Goal: Task Accomplishment & Management: Complete application form

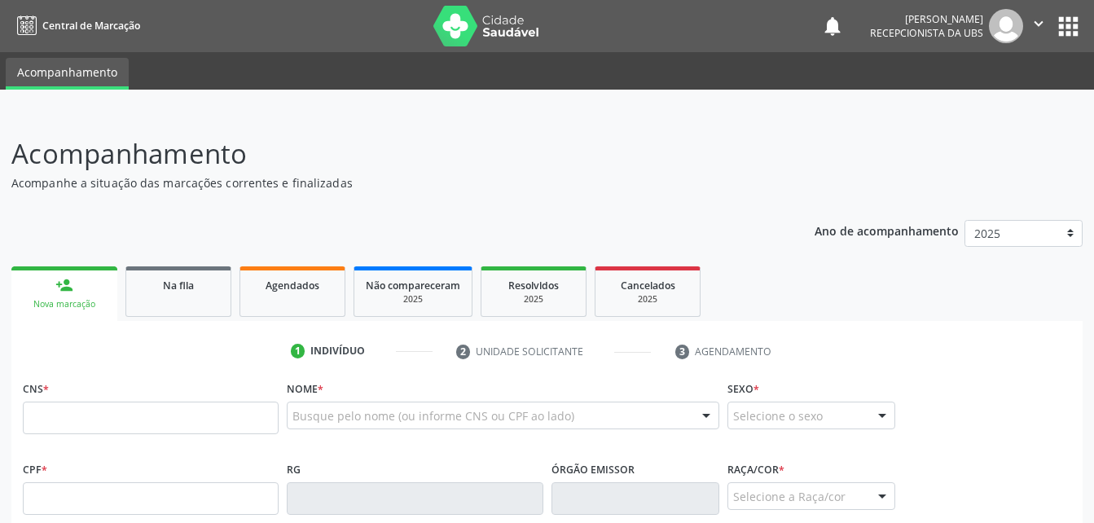
scroll to position [257, 0]
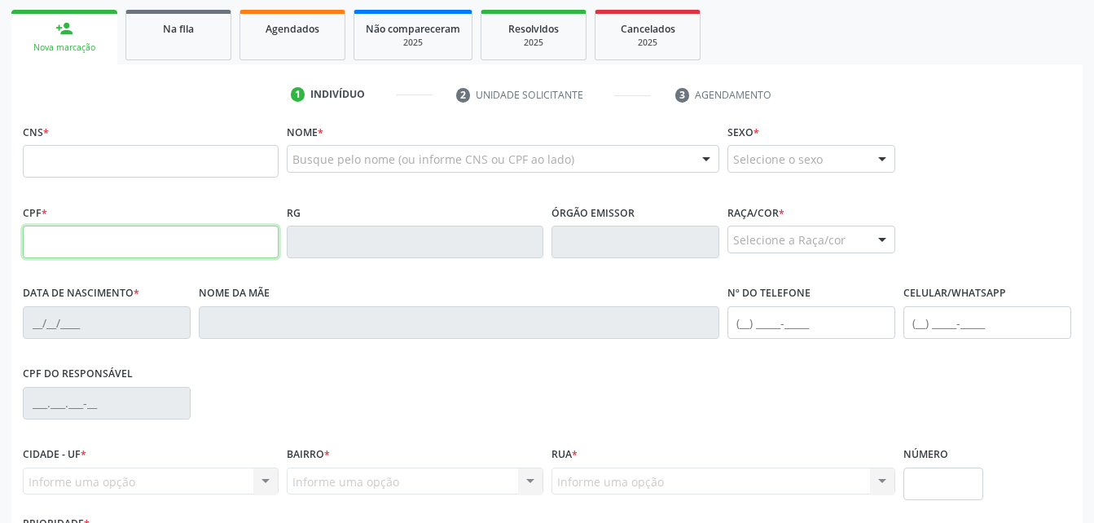
click at [36, 248] on input "text" at bounding box center [151, 242] width 256 height 33
type input "8"
type input "787.143.204-44"
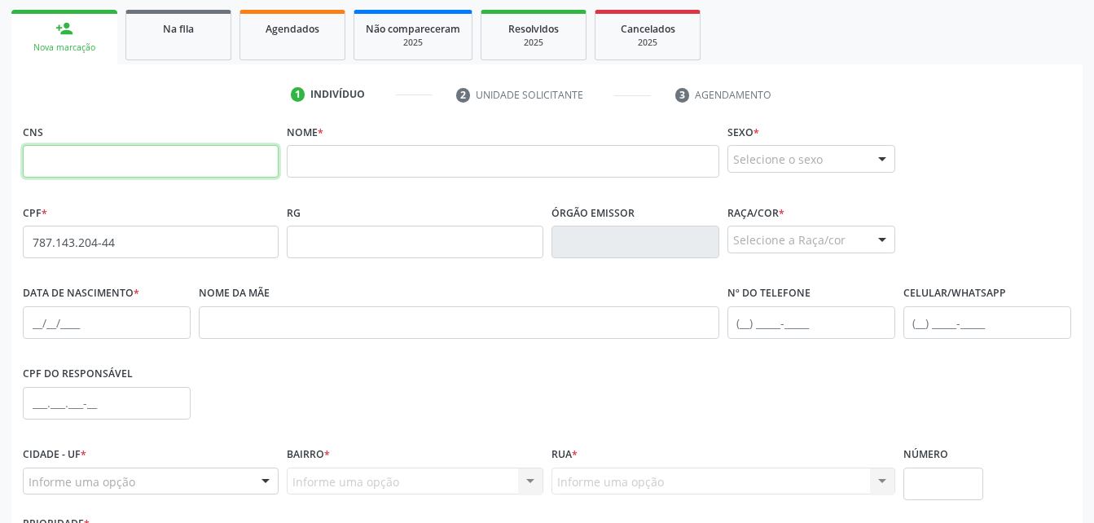
drag, startPoint x: 144, startPoint y: 162, endPoint x: 159, endPoint y: 152, distance: 17.6
click at [144, 162] on input "text" at bounding box center [151, 161] width 256 height 33
type input "706 8032 9107 2827"
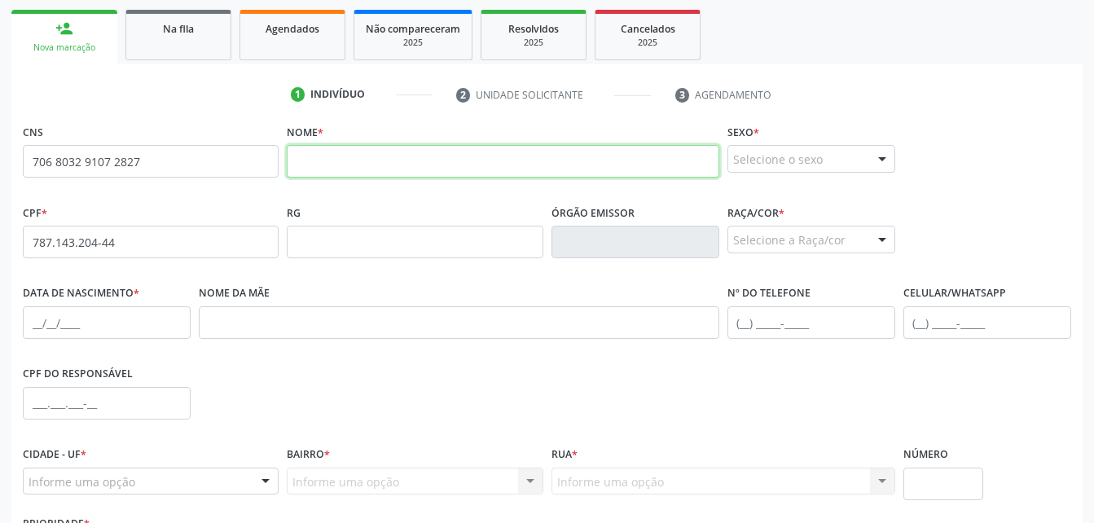
click at [525, 164] on input "text" at bounding box center [503, 161] width 432 height 33
paste input "706803291072827"
type input "706803291072827"
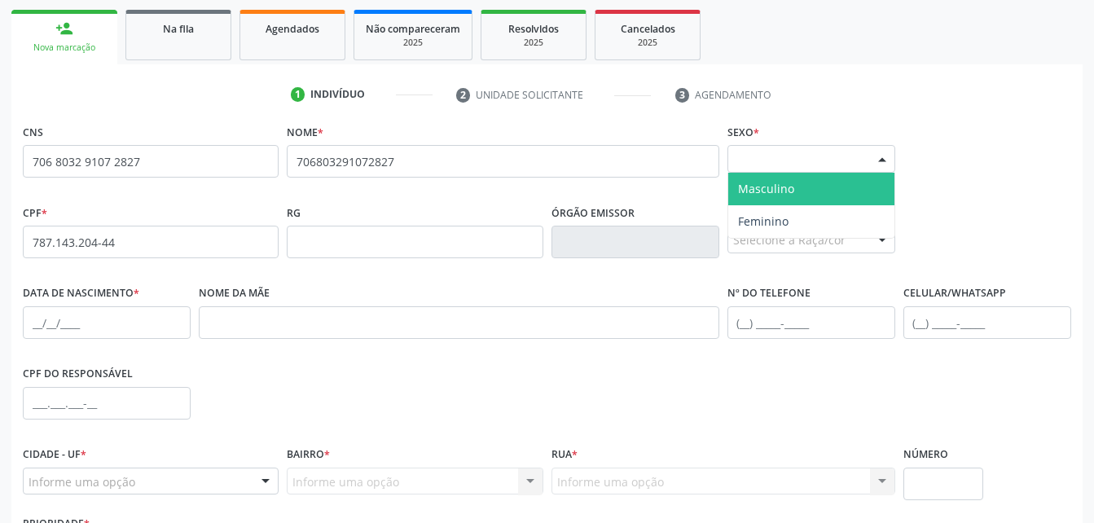
click at [758, 172] on div "Selecione o sexo Masculino Feminino Nenhum resultado encontrado para: " " Não h…" at bounding box center [811, 159] width 168 height 28
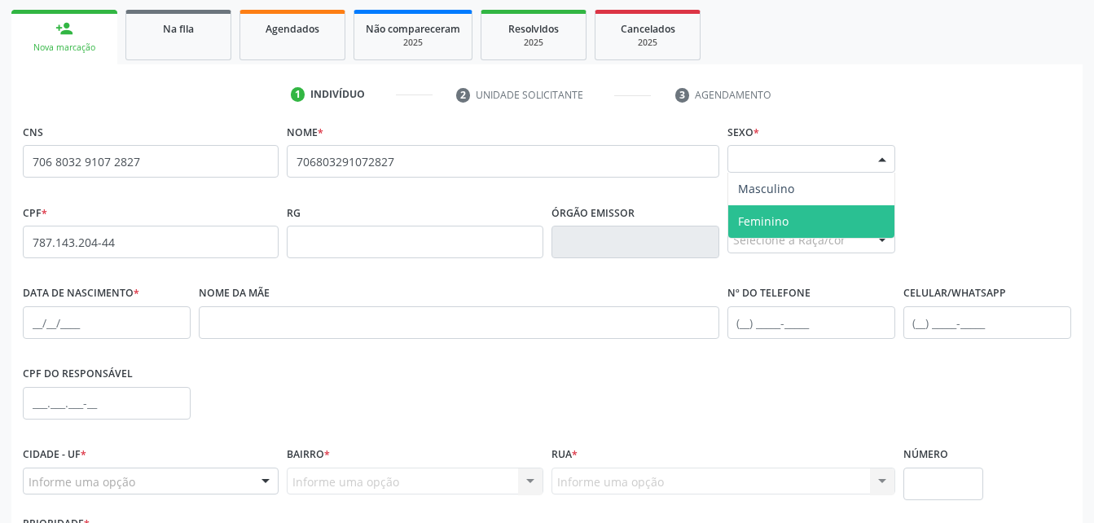
drag, startPoint x: 788, startPoint y: 210, endPoint x: 770, endPoint y: 220, distance: 20.4
click at [788, 212] on span "Feminino" at bounding box center [811, 221] width 166 height 33
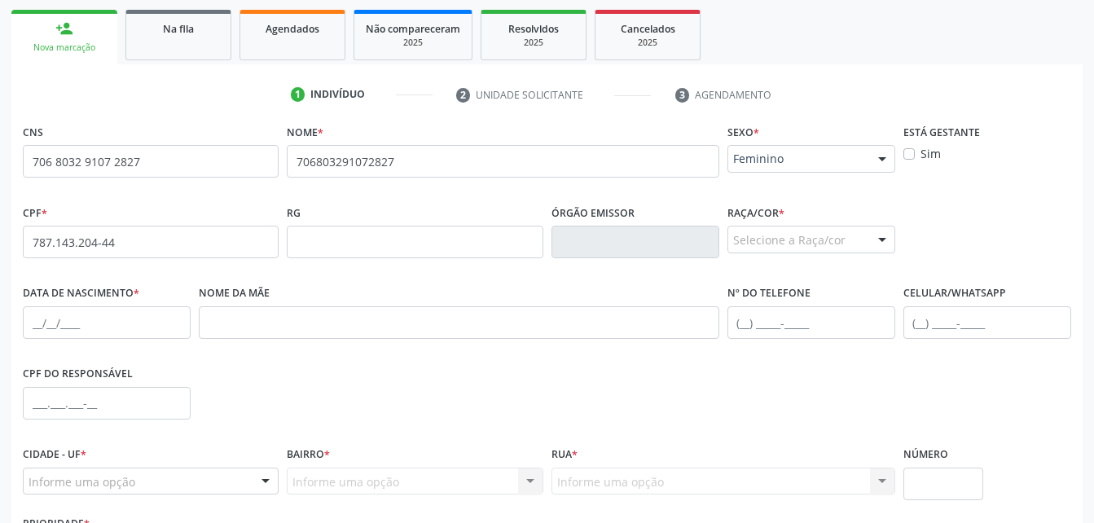
click at [765, 240] on div "Selecione a Raça/cor" at bounding box center [811, 240] width 168 height 28
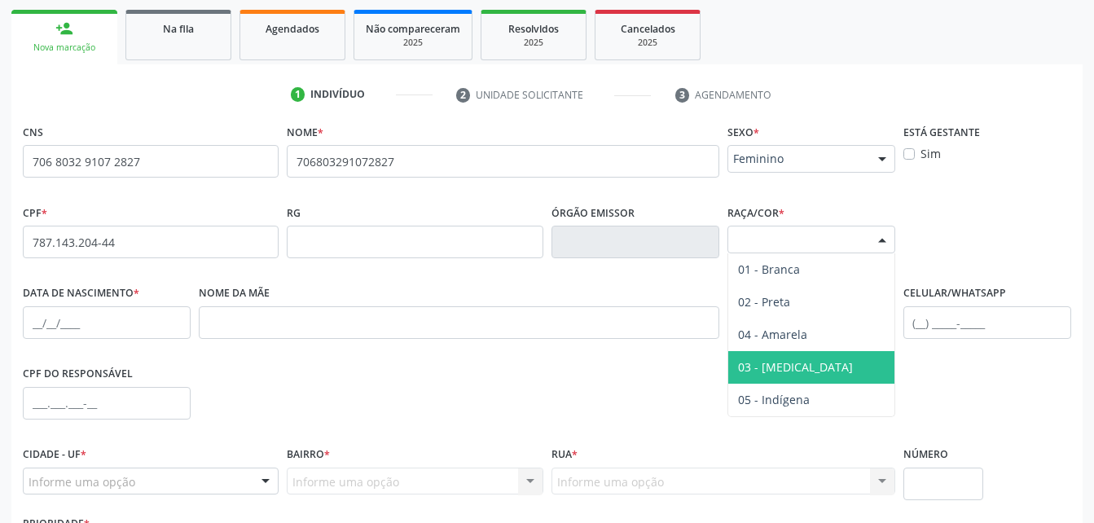
drag, startPoint x: 804, startPoint y: 361, endPoint x: 819, endPoint y: 346, distance: 20.7
click at [804, 362] on span "03 - [MEDICAL_DATA]" at bounding box center [811, 367] width 166 height 33
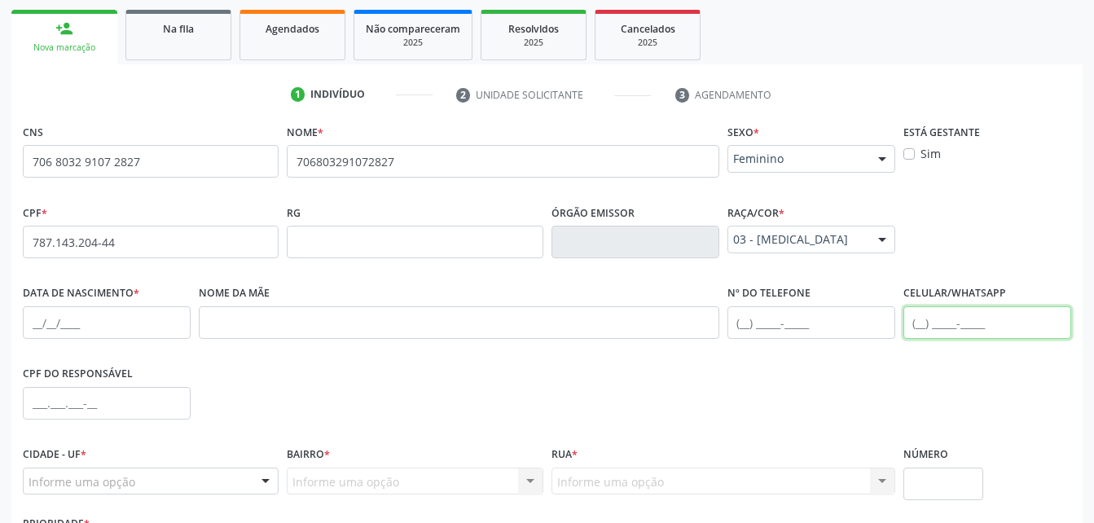
drag, startPoint x: 919, startPoint y: 325, endPoint x: 900, endPoint y: 318, distance: 19.8
click at [919, 325] on input "text" at bounding box center [987, 322] width 168 height 33
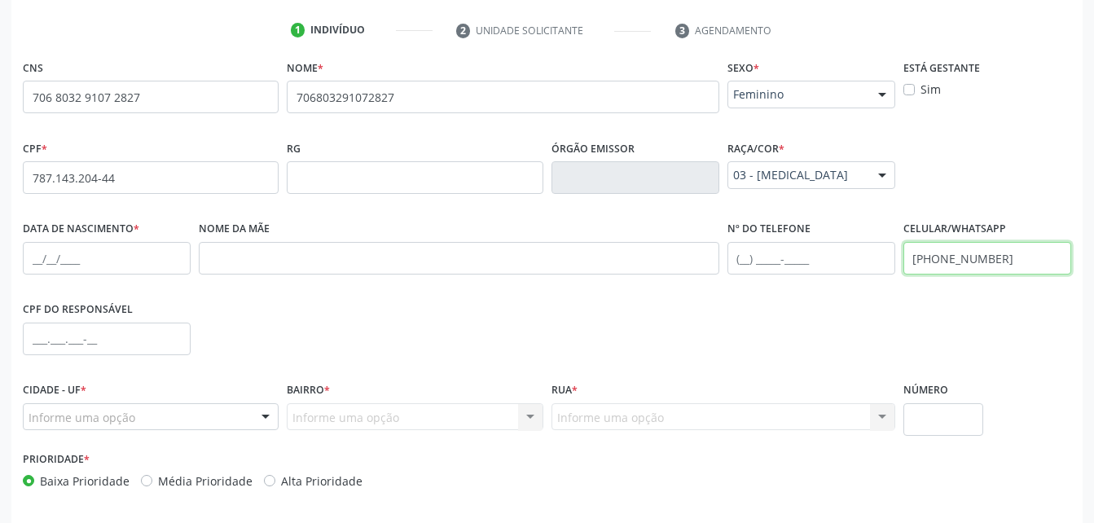
scroll to position [383, 0]
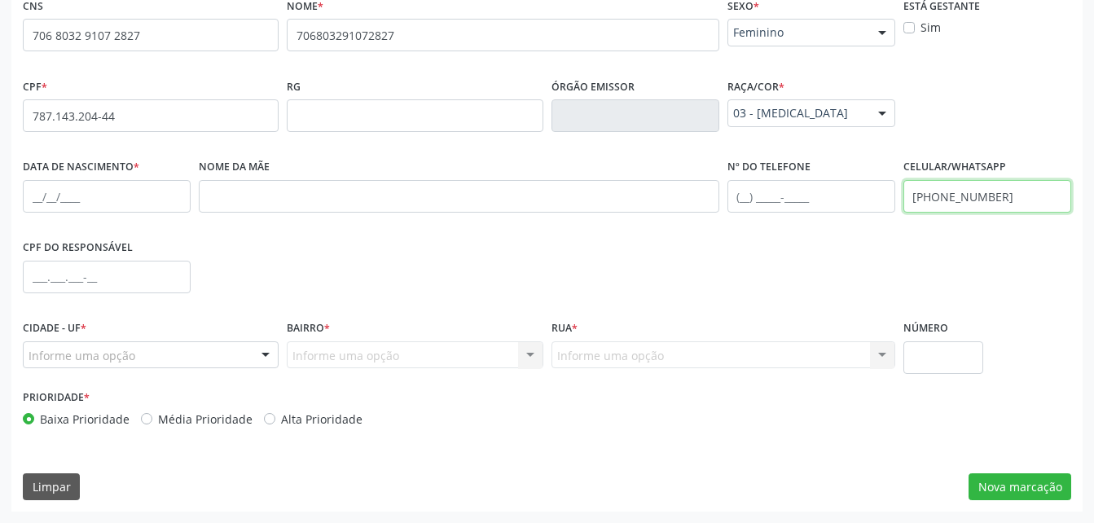
type input "[PHONE_NUMBER]"
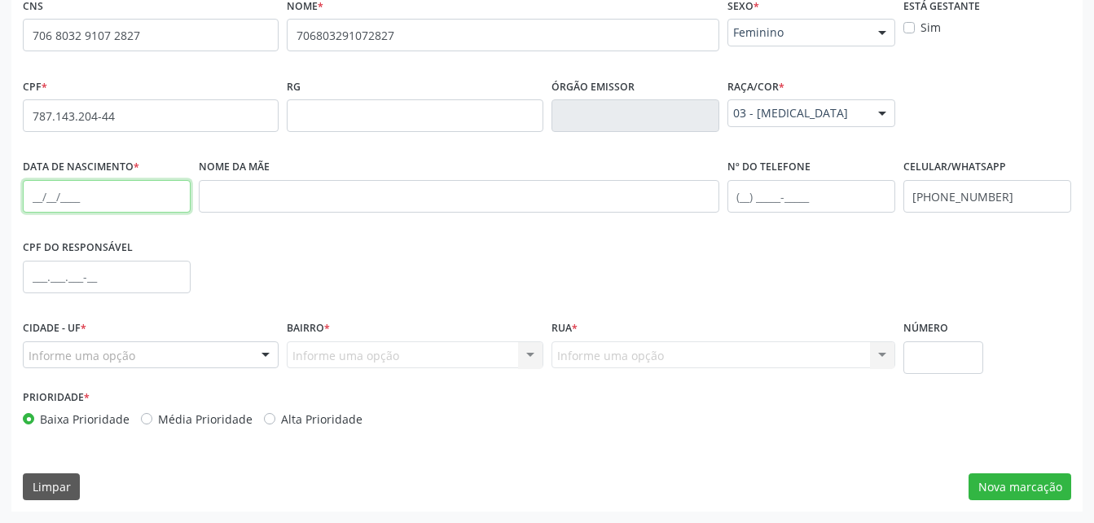
click at [91, 202] on input "text" at bounding box center [107, 196] width 168 height 33
paste input "[DATE]"
type input "[DATE]"
drag, startPoint x: 291, startPoint y: 214, endPoint x: 288, endPoint y: 190, distance: 24.6
click at [291, 213] on div "Nome da mãe" at bounding box center [459, 195] width 529 height 81
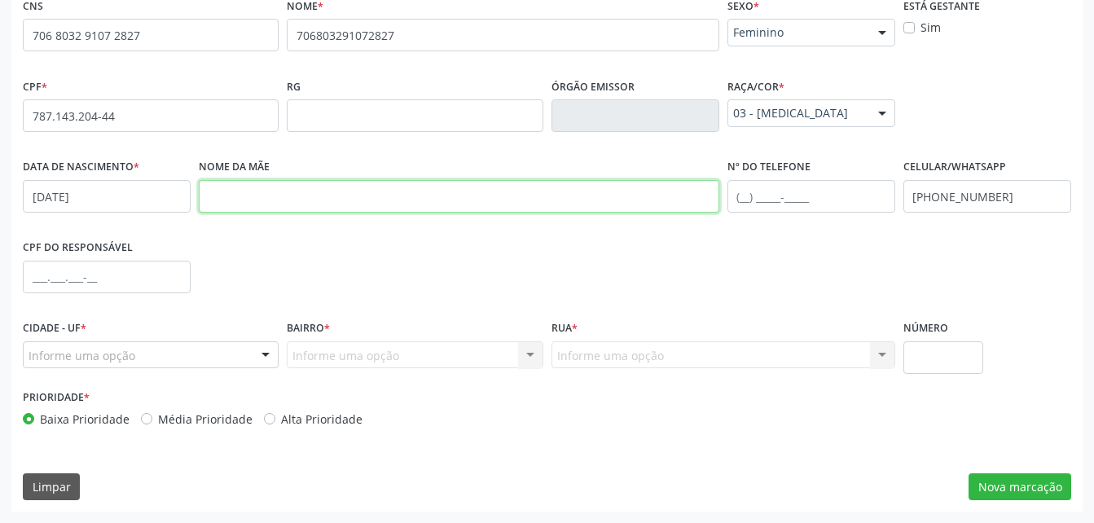
drag, startPoint x: 288, startPoint y: 190, endPoint x: 268, endPoint y: 161, distance: 34.6
click at [288, 190] on input "text" at bounding box center [459, 196] width 520 height 33
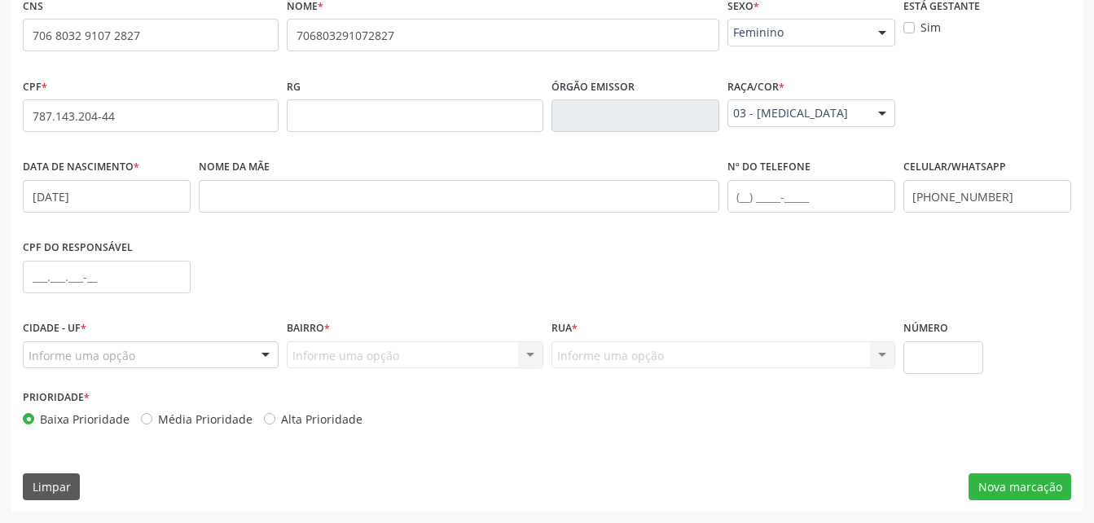
click at [458, 178] on div "Nome da mãe" at bounding box center [459, 184] width 520 height 58
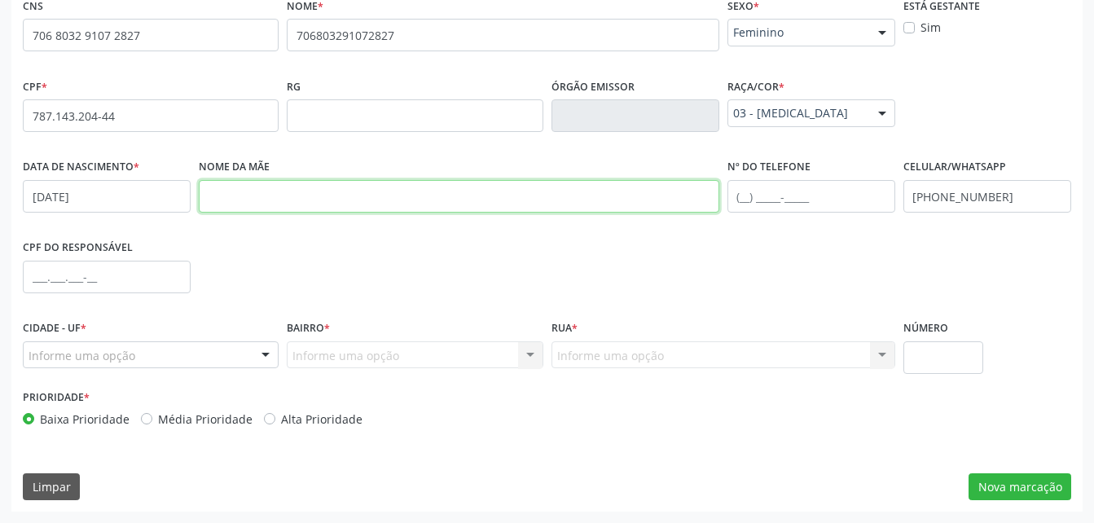
click at [463, 193] on input "text" at bounding box center [459, 196] width 520 height 33
paste input "Otacilia [PERSON_NAME]"
type input "Otacilia [PERSON_NAME]"
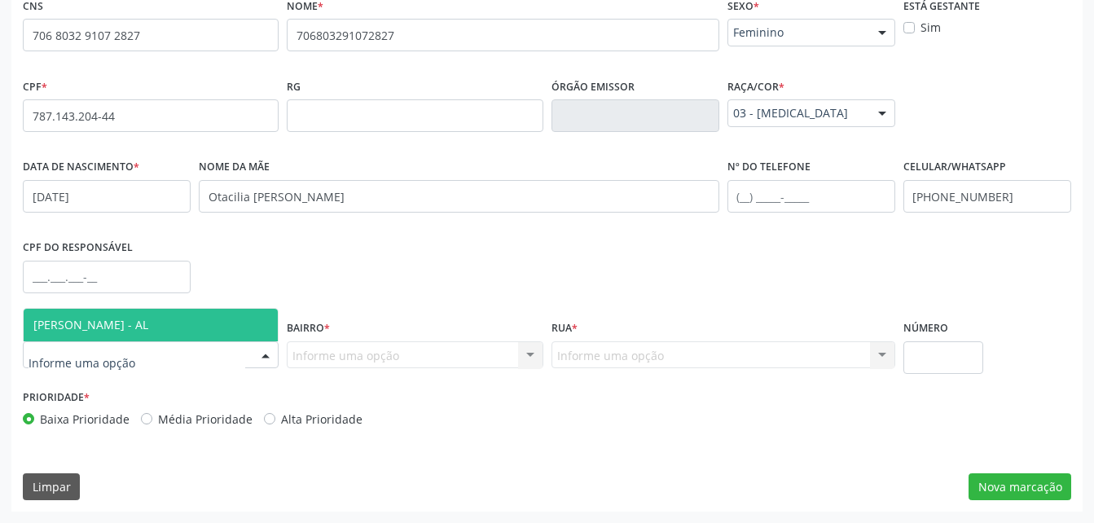
click at [149, 356] on div at bounding box center [151, 355] width 256 height 28
click at [159, 327] on span "[PERSON_NAME] - AL" at bounding box center [151, 325] width 254 height 33
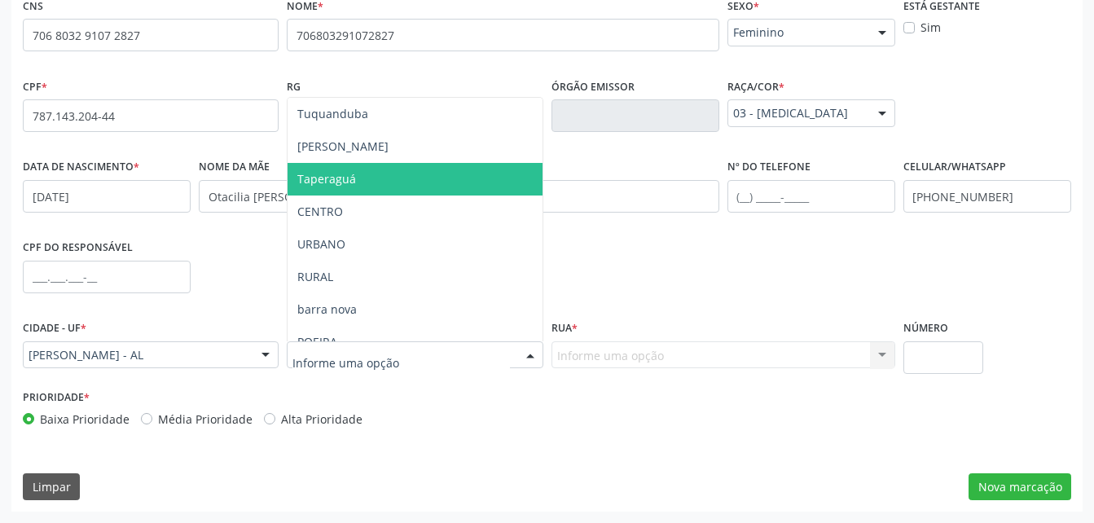
click at [388, 187] on span "Taperaguá" at bounding box center [415, 179] width 254 height 33
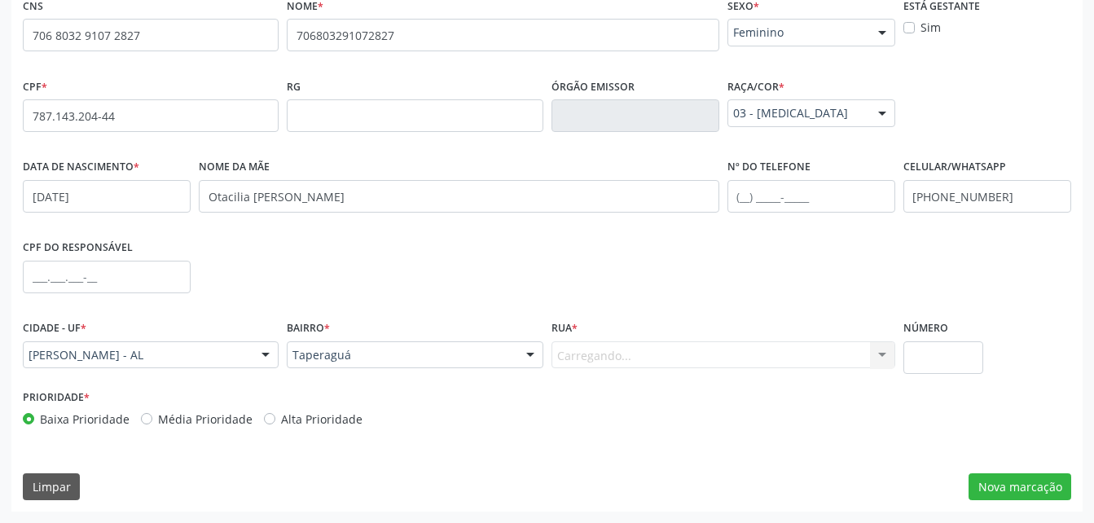
click at [597, 351] on div "Carregando... Nenhum resultado encontrado para: " " Nenhuma opção encontrada. D…" at bounding box center [723, 355] width 344 height 28
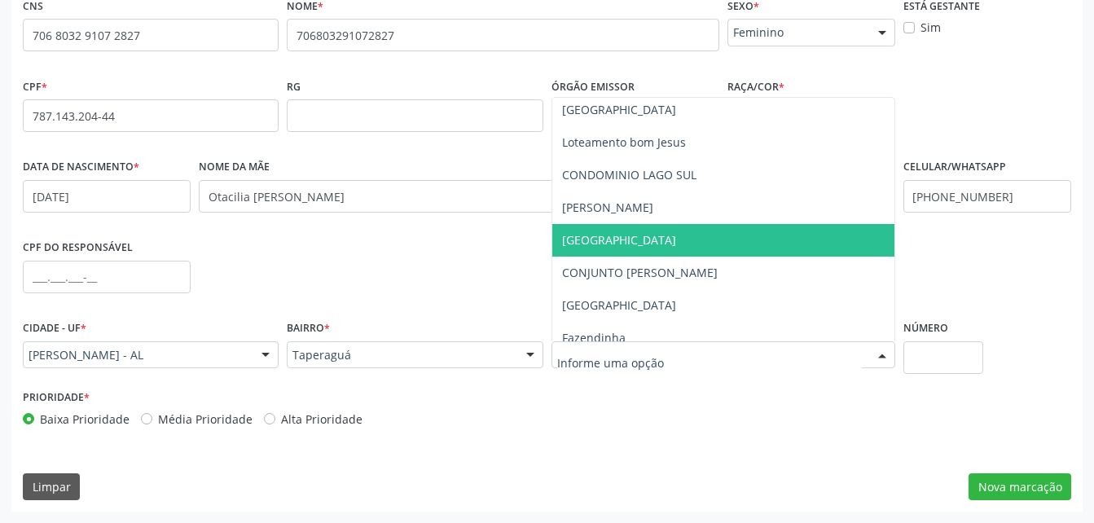
scroll to position [81, 0]
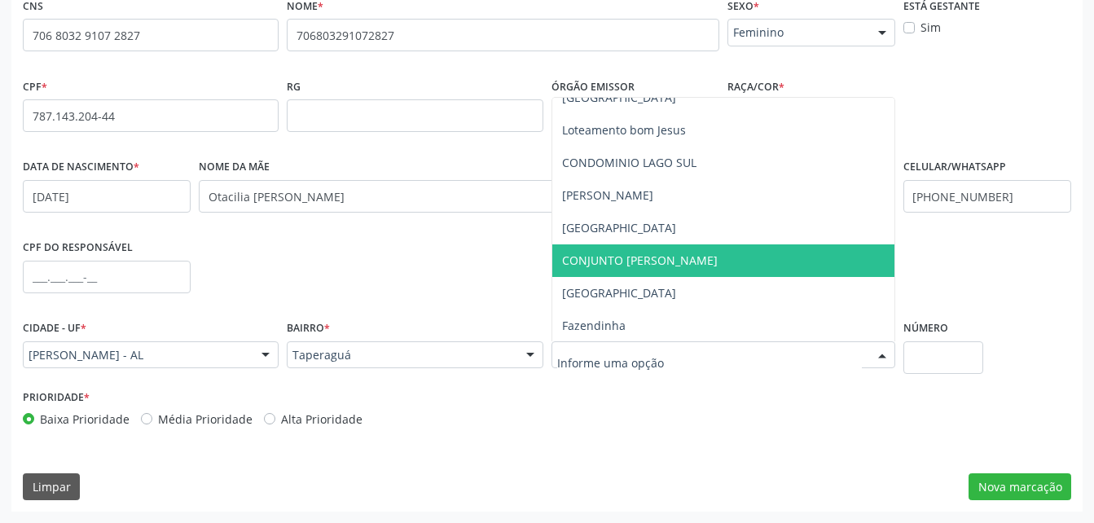
click at [651, 259] on span "CONJUNTO [PERSON_NAME]" at bounding box center [640, 259] width 156 height 15
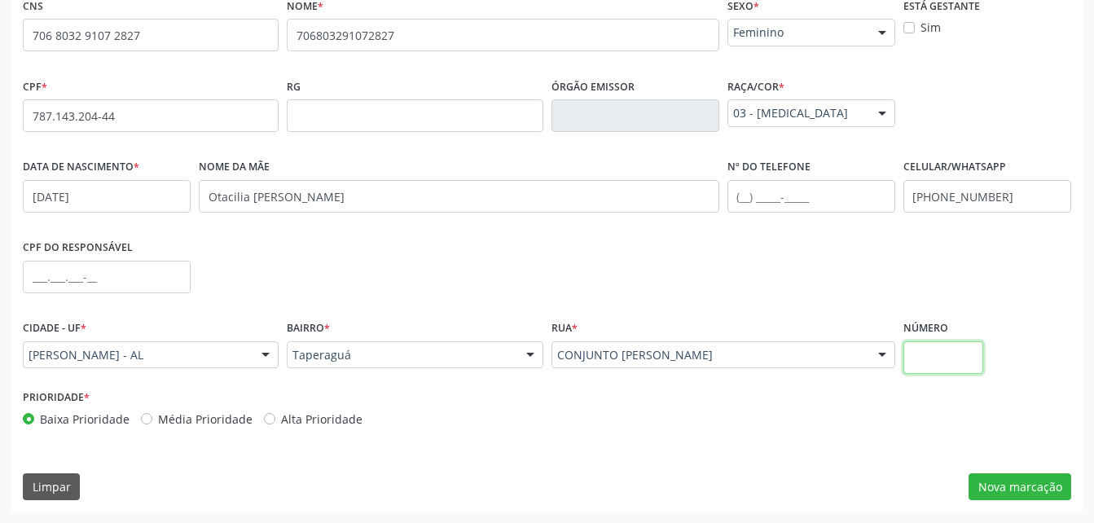
click at [959, 344] on input "text" at bounding box center [943, 357] width 80 height 33
type input "0"
click at [1058, 492] on button "Nova marcação" at bounding box center [1019, 487] width 103 height 28
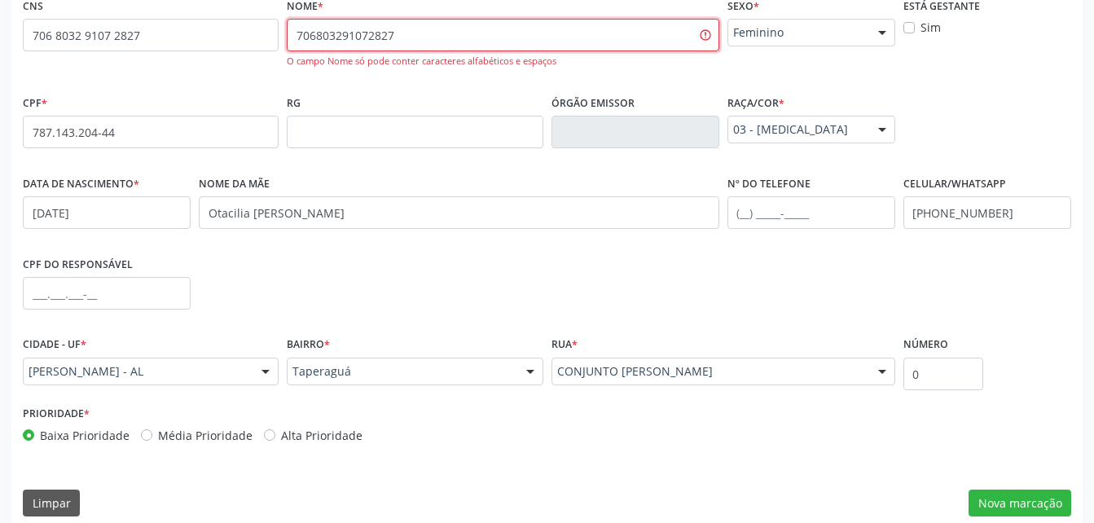
click at [580, 43] on input "706803291072827" at bounding box center [503, 35] width 432 height 33
type input "7"
click at [309, 45] on input "text" at bounding box center [503, 35] width 432 height 33
paste input "[PERSON_NAME]"
type input "[PERSON_NAME]"
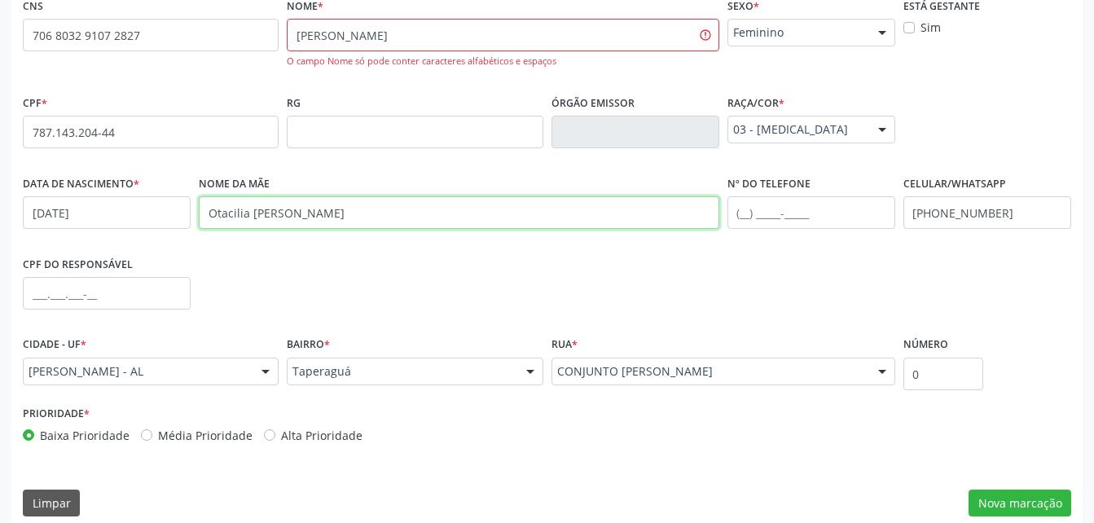
click at [373, 218] on input "Otacilia [PERSON_NAME]" at bounding box center [459, 212] width 520 height 33
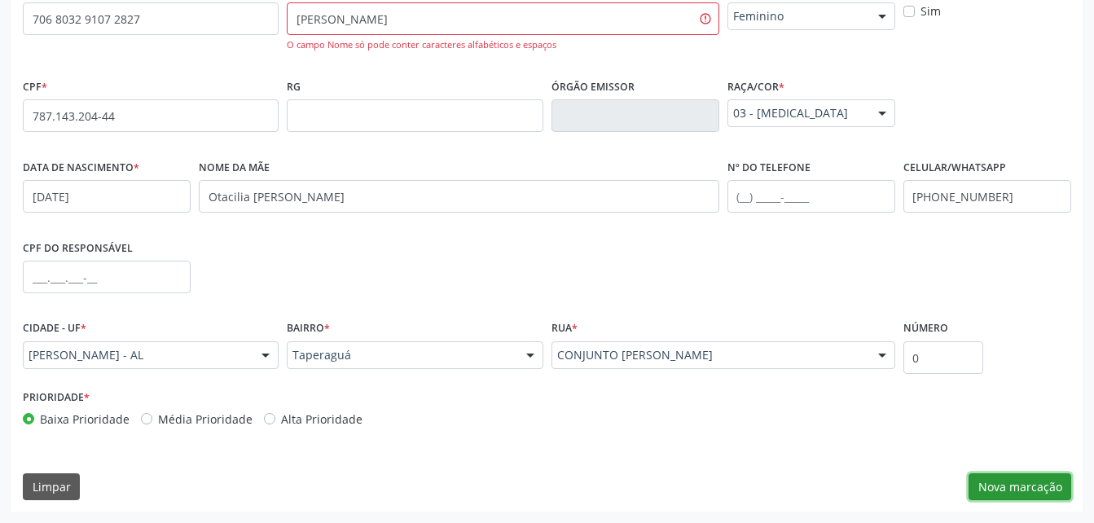
click at [1060, 489] on button "Nova marcação" at bounding box center [1019, 487] width 103 height 28
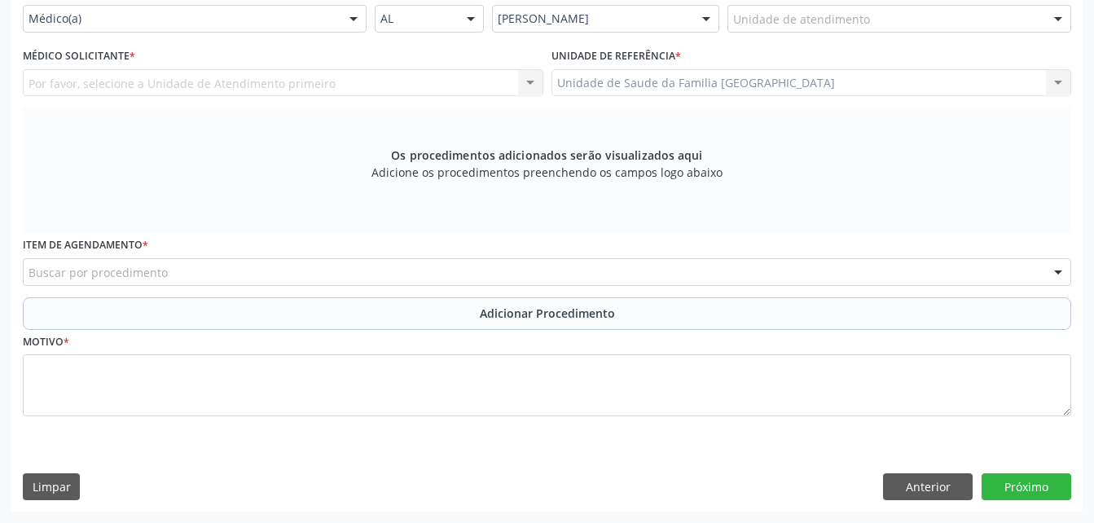
scroll to position [397, 0]
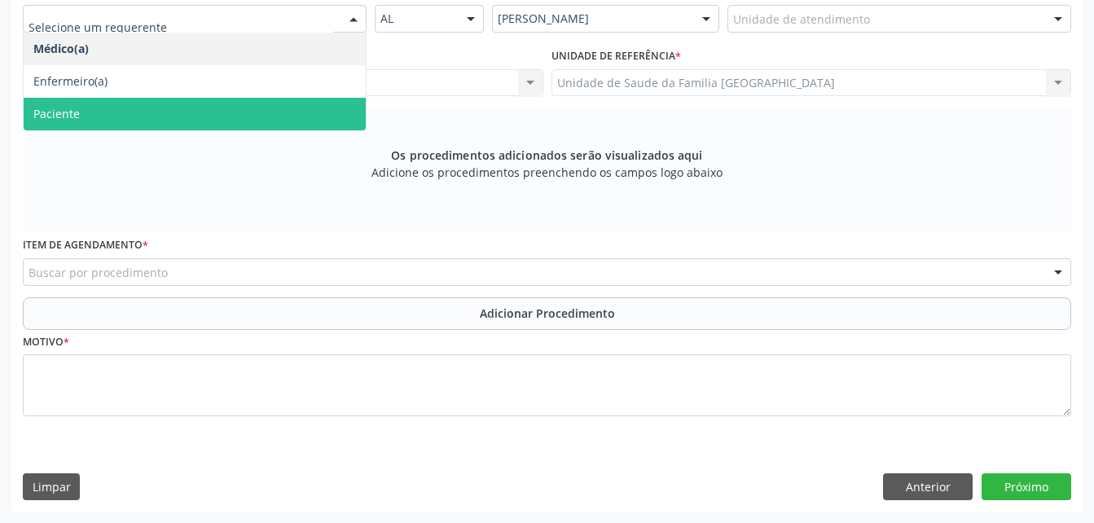
click at [313, 102] on span "Paciente" at bounding box center [195, 114] width 342 height 33
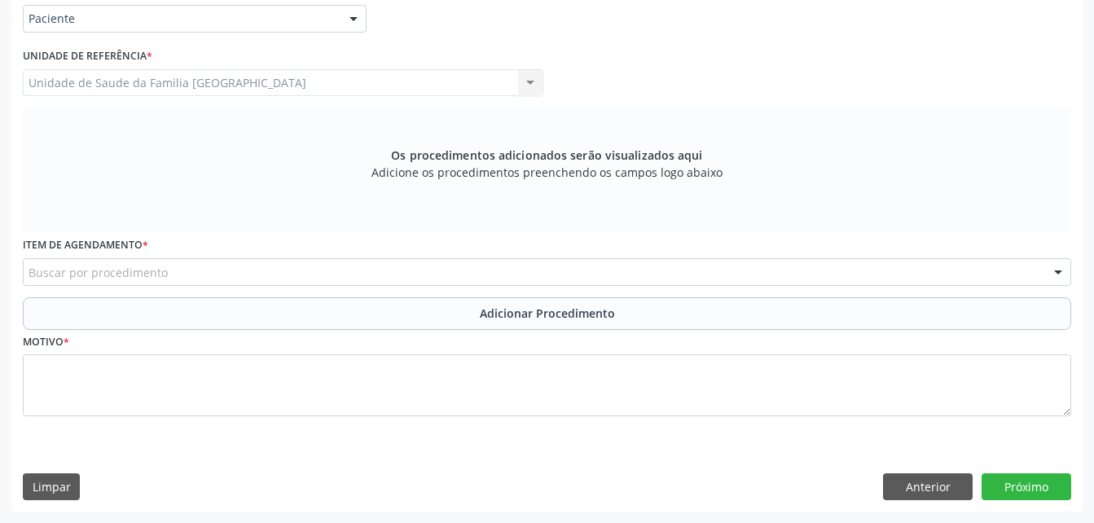
click at [339, 77] on div "Unidade de Saude da Familia [GEOGRAPHIC_DATA] Unidade de Saude da Familia [GEOG…" at bounding box center [283, 83] width 520 height 28
click at [374, 94] on div "Unidade de Saude da Familia [GEOGRAPHIC_DATA] Unidade de Saude da Familia [GEOG…" at bounding box center [283, 83] width 520 height 28
click at [356, 261] on div "Buscar por procedimento" at bounding box center [547, 272] width 1048 height 28
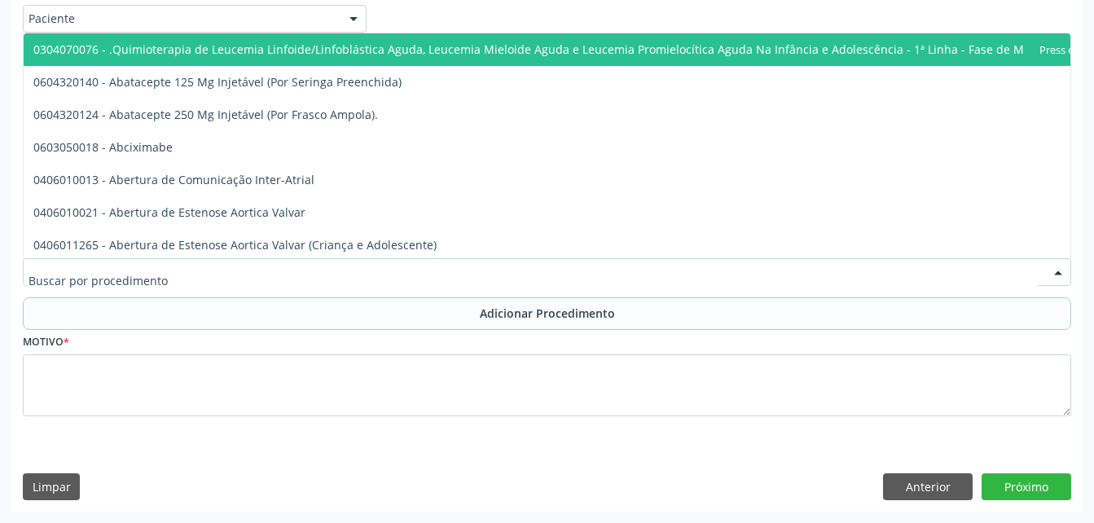
click at [358, 266] on input "text" at bounding box center [533, 280] width 1009 height 33
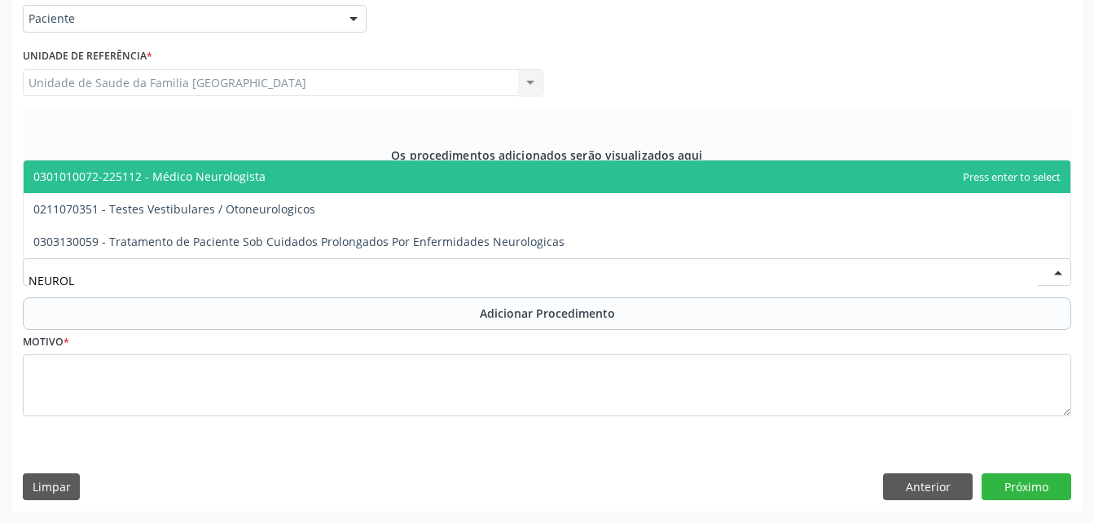
type input "NEUROLO"
click at [306, 171] on span "0301010072-225112 - Médico Neurologista" at bounding box center [547, 176] width 1047 height 33
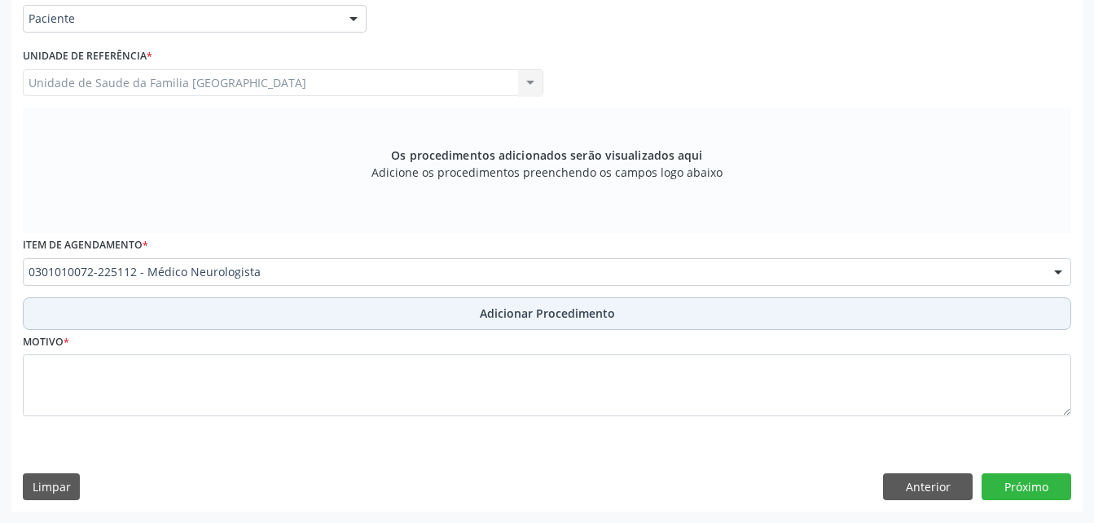
drag, startPoint x: 369, startPoint y: 316, endPoint x: 367, endPoint y: 325, distance: 9.1
click at [368, 318] on button "Adicionar Procedimento" at bounding box center [547, 313] width 1048 height 33
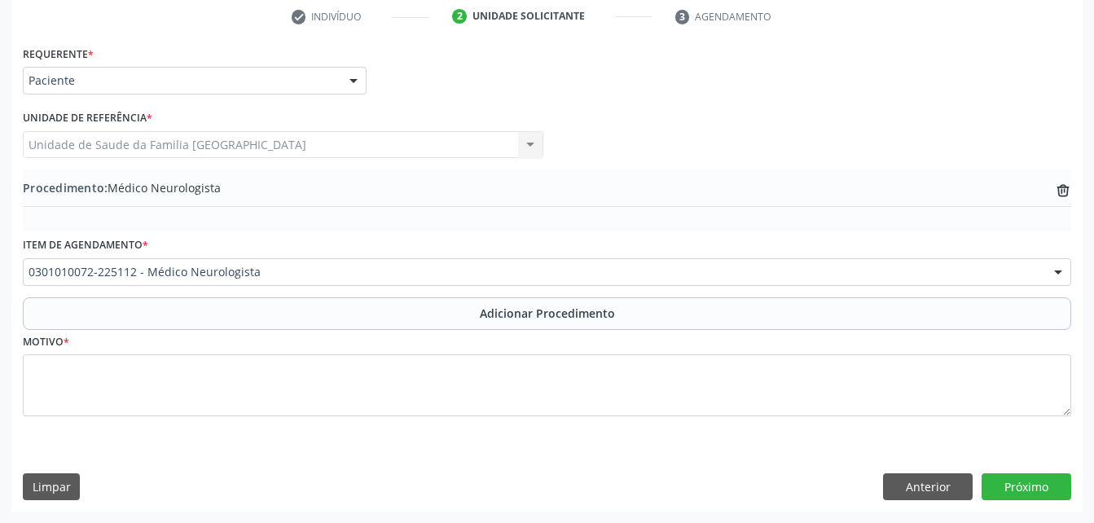
scroll to position [335, 0]
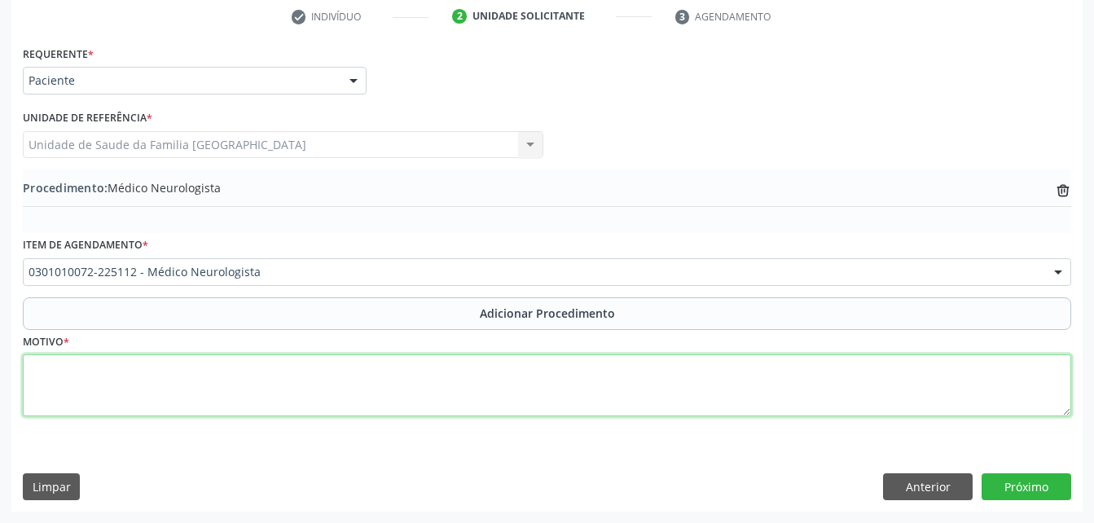
click at [367, 368] on textarea at bounding box center [547, 385] width 1048 height 62
type textarea "DOR CRONICA DA COLUNA"
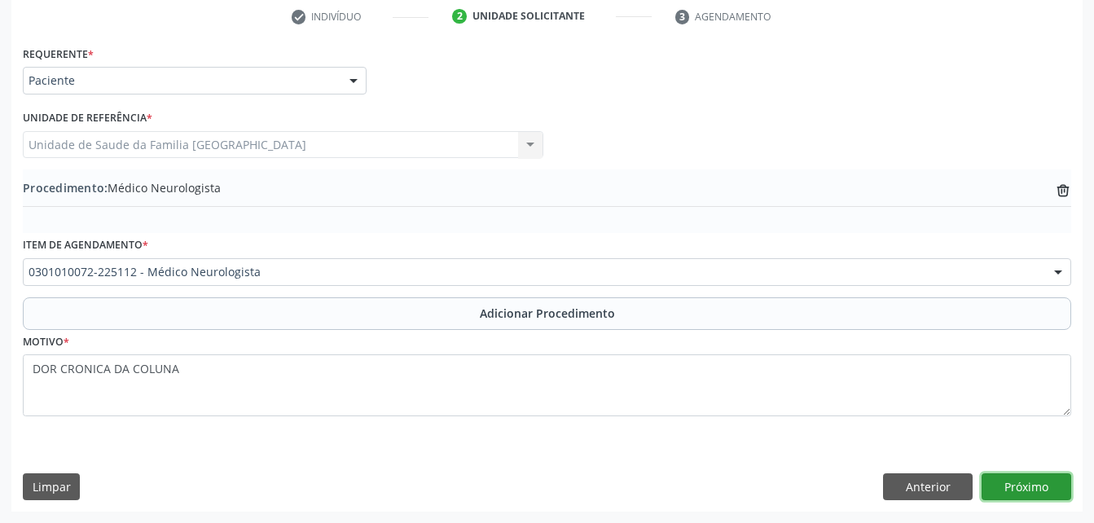
click at [1010, 486] on button "Próximo" at bounding box center [1026, 487] width 90 height 28
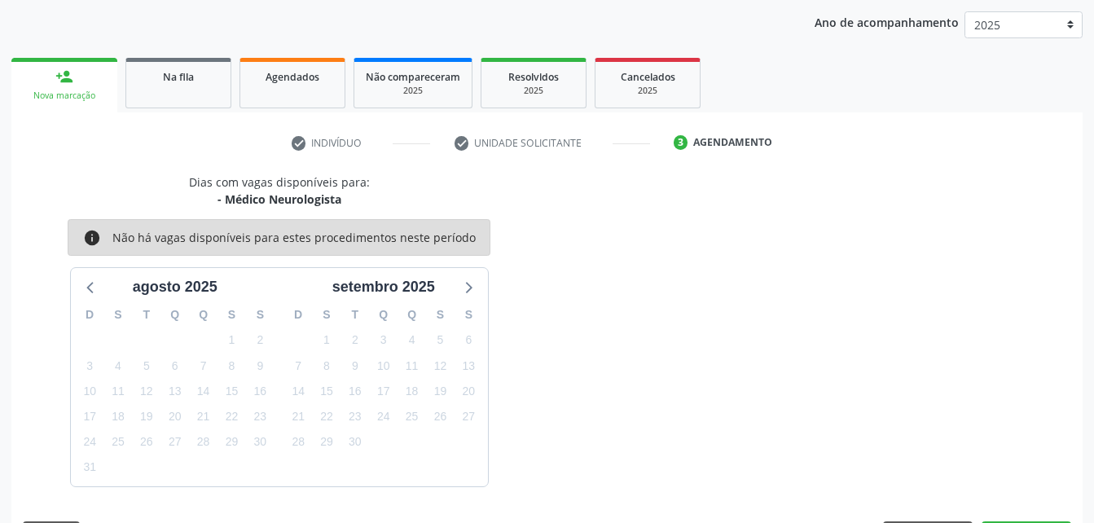
scroll to position [257, 0]
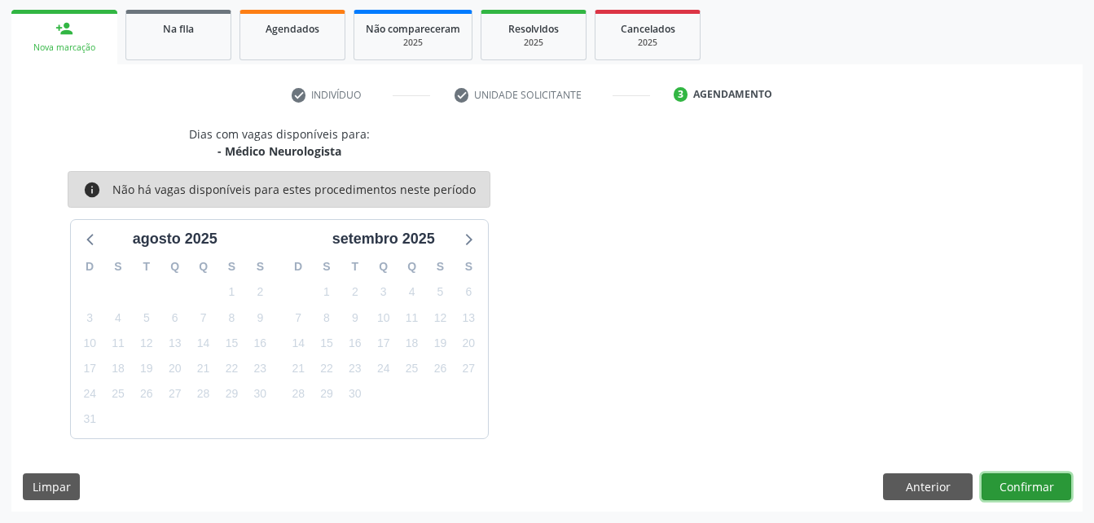
click at [1029, 488] on button "Confirmar" at bounding box center [1026, 487] width 90 height 28
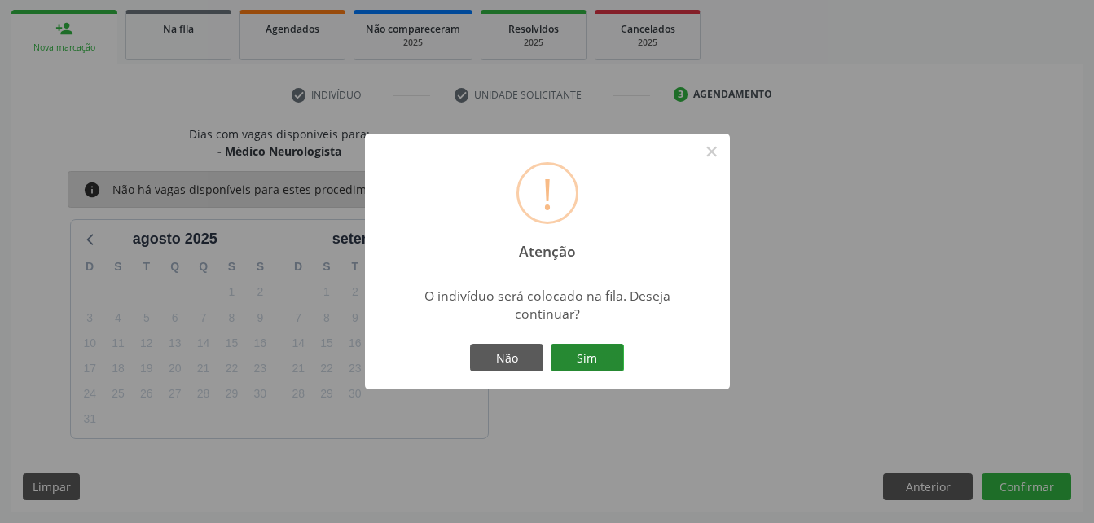
click at [608, 346] on button "Sim" at bounding box center [587, 358] width 73 height 28
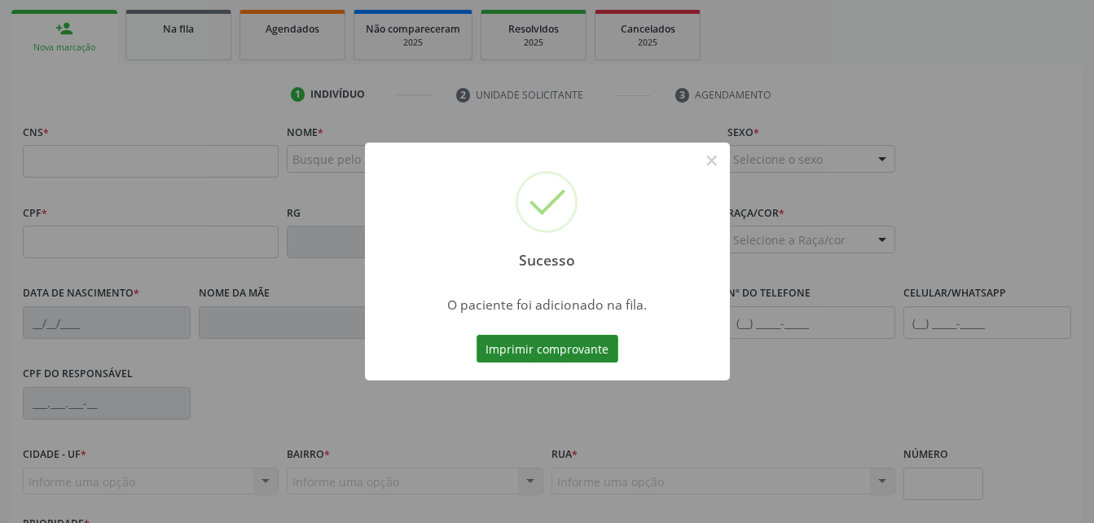
click at [585, 345] on button "Imprimir comprovante" at bounding box center [547, 349] width 142 height 28
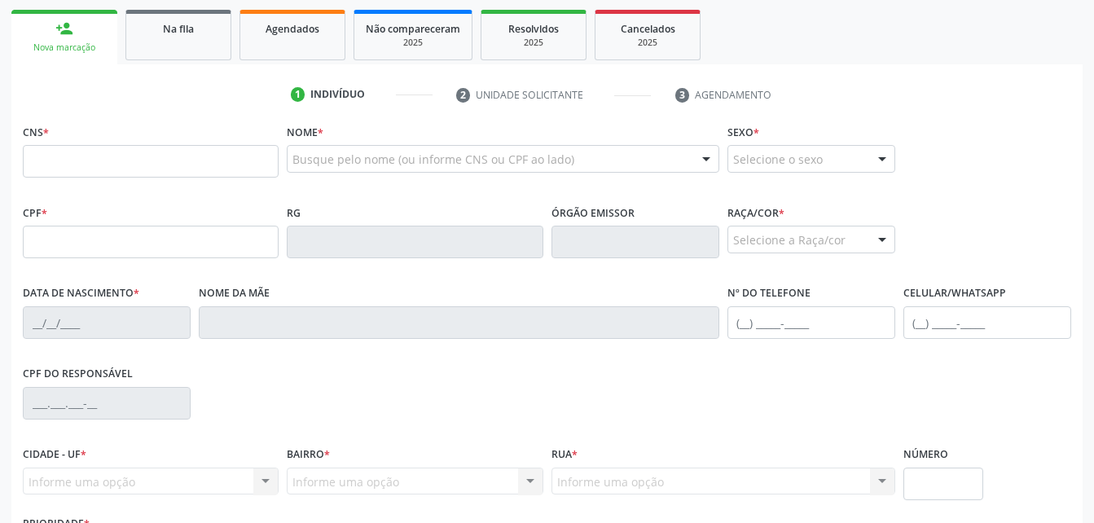
click at [115, 163] on input "text" at bounding box center [151, 161] width 256 height 33
type input "[PERSON_NAME]"
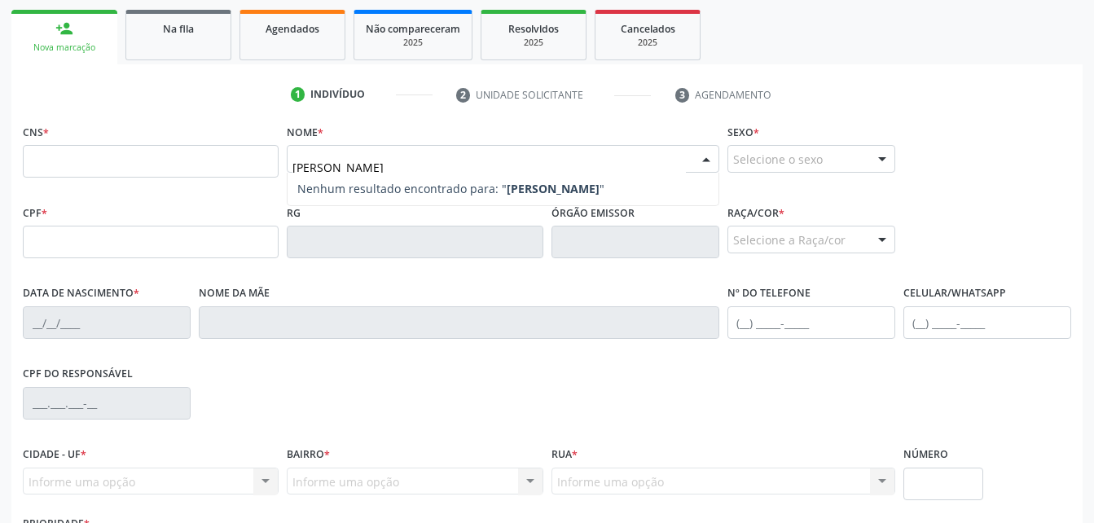
click at [573, 189] on strong "[PERSON_NAME]" at bounding box center [553, 188] width 93 height 15
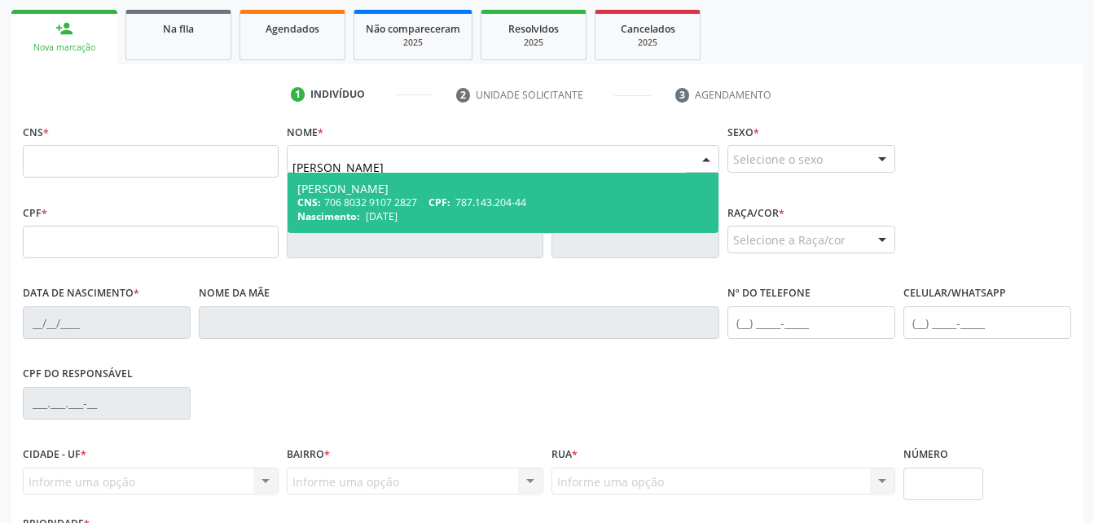
click at [560, 200] on div "CNS: 706 8032 9107 2827 CPF: 787.143.204-44" at bounding box center [502, 202] width 410 height 14
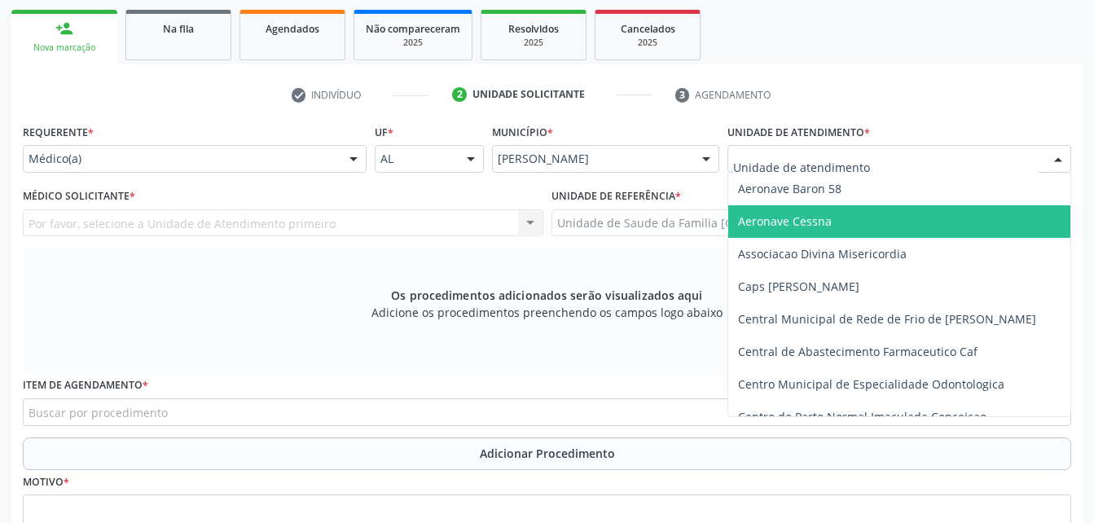
click at [852, 183] on input "text" at bounding box center [885, 167] width 305 height 33
click at [845, 173] on div at bounding box center [899, 159] width 344 height 28
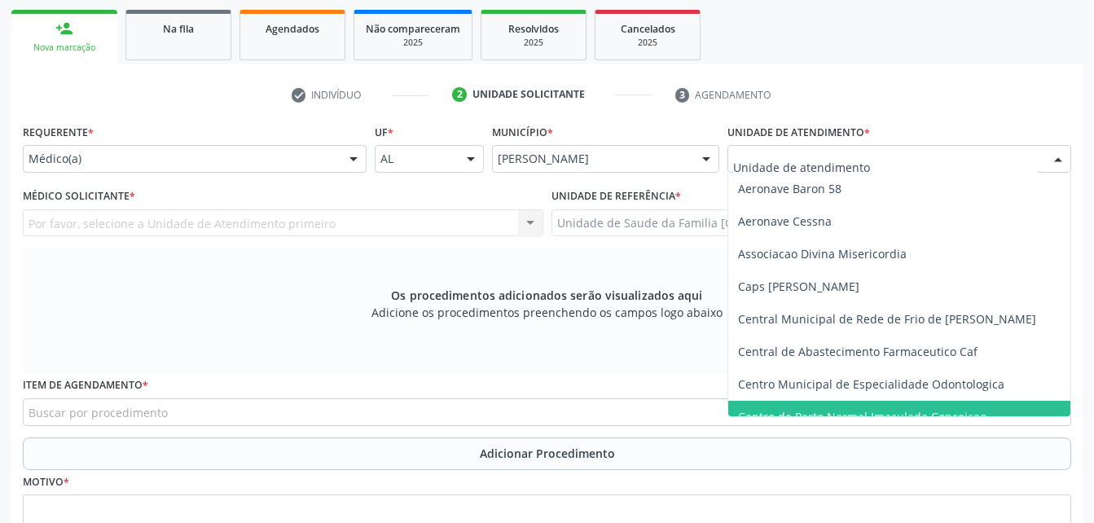
click at [790, 171] on input "text" at bounding box center [885, 167] width 305 height 33
click at [406, 232] on div "Por favor, selecione a Unidade de Atendimento primeiro Nenhum resultado encontr…" at bounding box center [283, 223] width 520 height 28
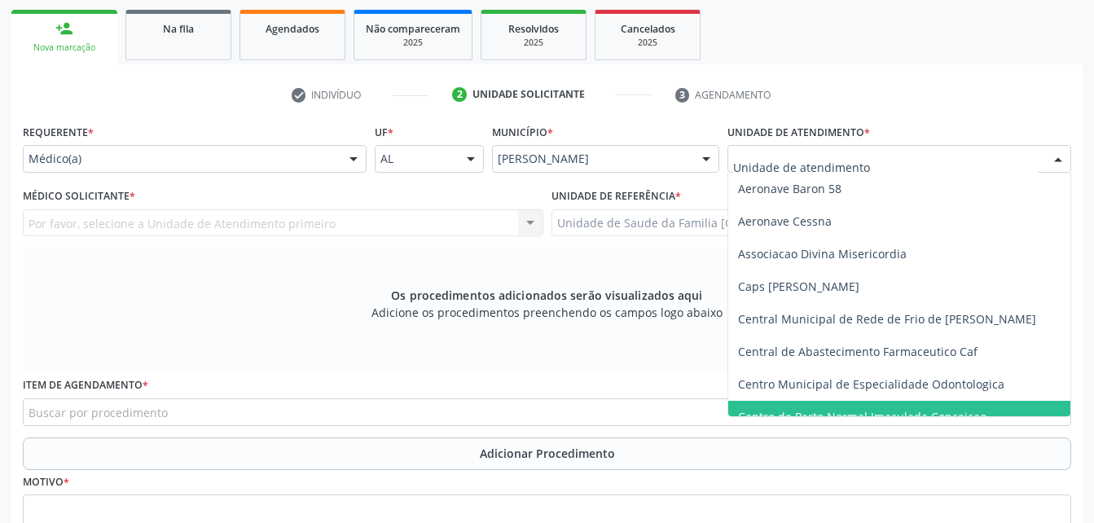
drag, startPoint x: 445, startPoint y: 257, endPoint x: 592, endPoint y: 230, distance: 149.7
click at [467, 248] on div "Médico Solicitante * Por favor, selecione a Unidade de Atendimento primeiro Nen…" at bounding box center [283, 216] width 529 height 64
drag, startPoint x: 177, startPoint y: 300, endPoint x: 516, endPoint y: 163, distance: 365.4
click at [194, 298] on div "Os procedimentos adicionados serão visualizados aqui Adicione os procedimentos …" at bounding box center [547, 310] width 1048 height 125
drag, startPoint x: 1029, startPoint y: 147, endPoint x: 1029, endPoint y: 165, distance: 17.9
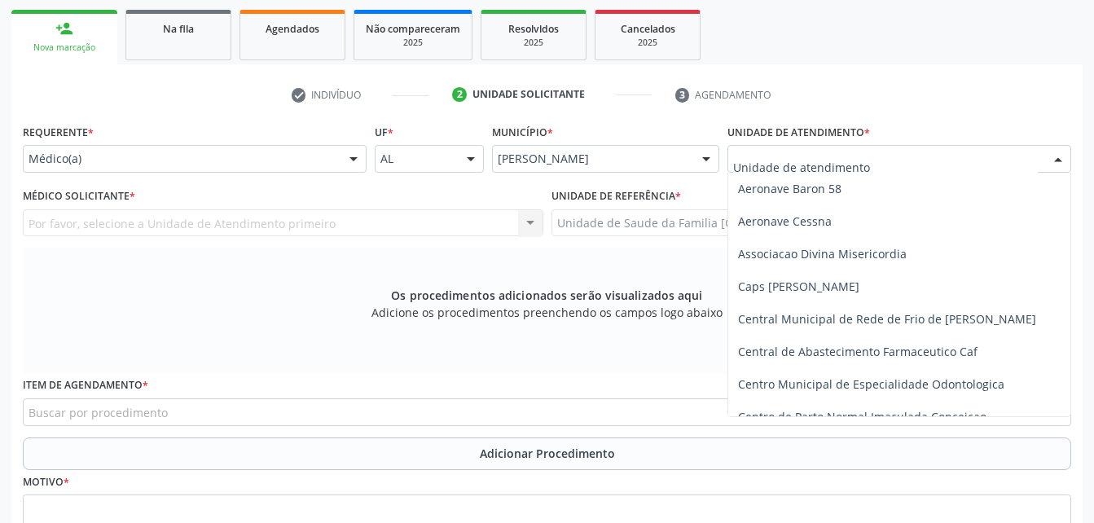
click at [1029, 148] on div "Unidade de atendimento * Aeronave Baron 58 Aeronave Cessna Associacao Divina Mi…" at bounding box center [899, 146] width 344 height 52
click at [1029, 165] on input "text" at bounding box center [885, 167] width 305 height 33
click at [1030, 166] on input "text" at bounding box center [885, 167] width 305 height 33
click at [372, 269] on div "Os procedimentos adicionados serão visualizados aqui Adicione os procedimentos …" at bounding box center [547, 310] width 1048 height 125
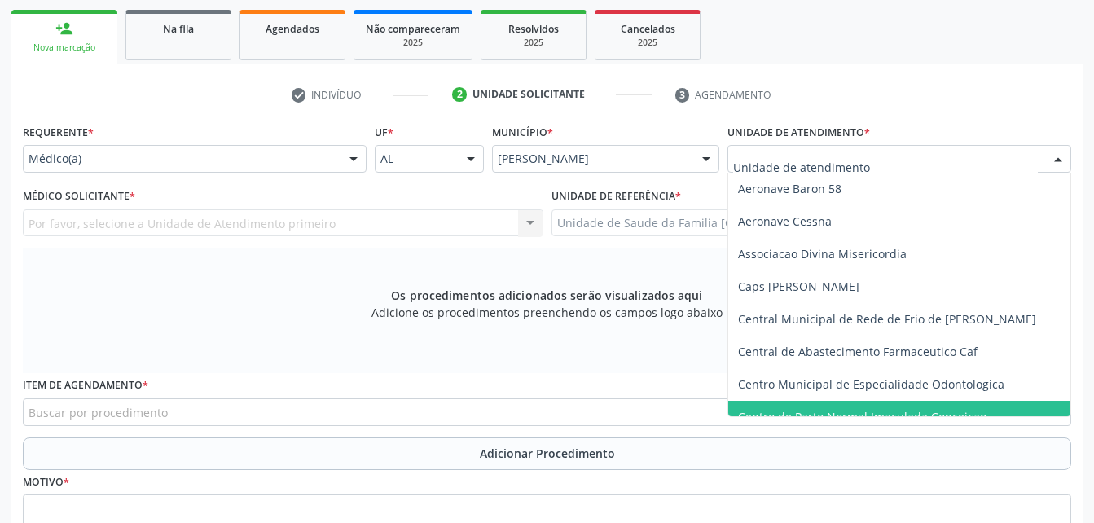
click at [889, 177] on input "text" at bounding box center [885, 167] width 305 height 33
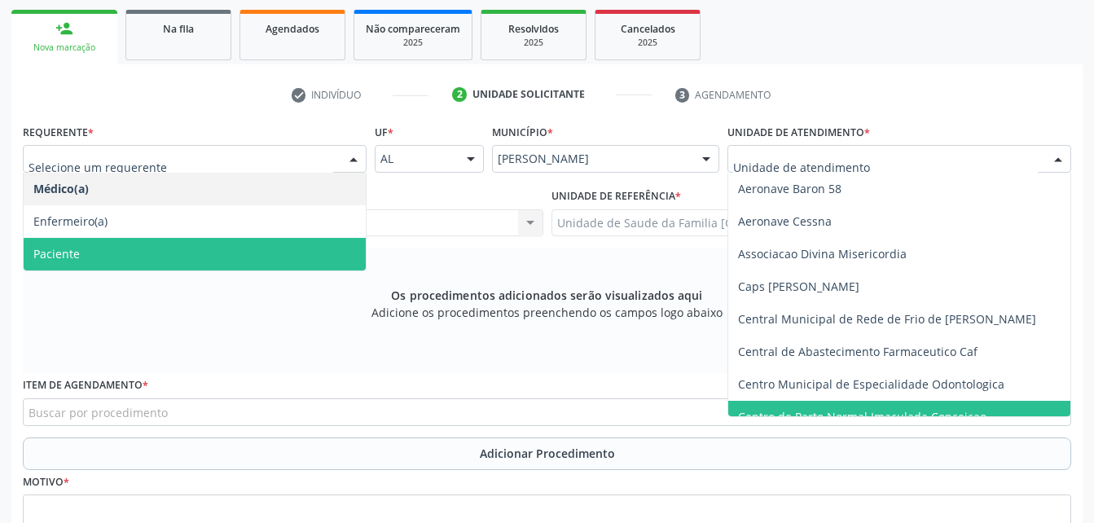
click at [221, 257] on span "Paciente" at bounding box center [195, 254] width 342 height 33
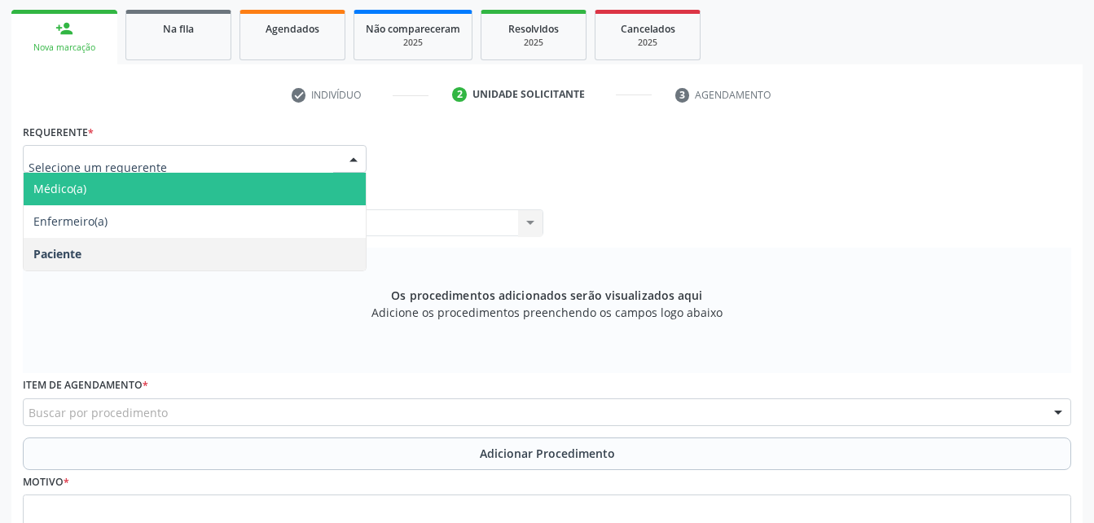
click at [239, 205] on span "Médico(a)" at bounding box center [195, 189] width 342 height 33
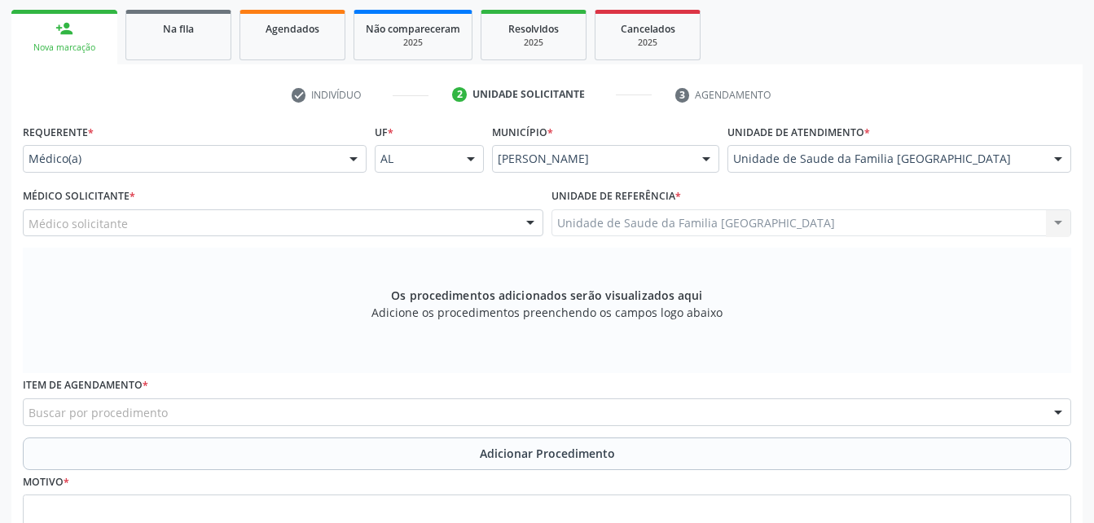
click at [351, 209] on div "Médico solicitante" at bounding box center [283, 223] width 520 height 28
click at [334, 209] on div "Médico solicitante" at bounding box center [283, 223] width 520 height 28
click at [432, 209] on div "Médico solicitante" at bounding box center [283, 223] width 520 height 28
click at [434, 209] on div "Médico solicitante" at bounding box center [283, 223] width 520 height 28
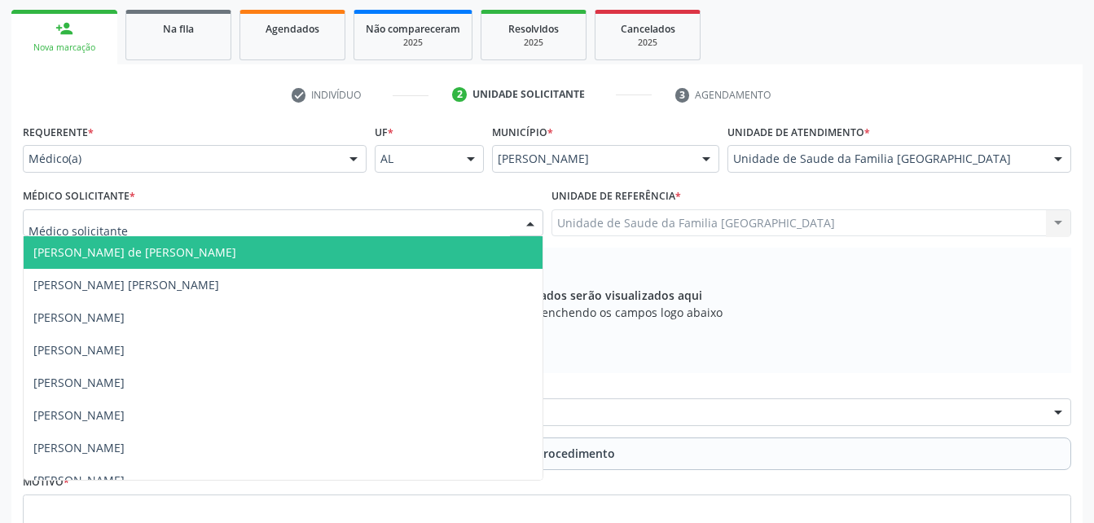
click at [522, 210] on div at bounding box center [530, 224] width 24 height 28
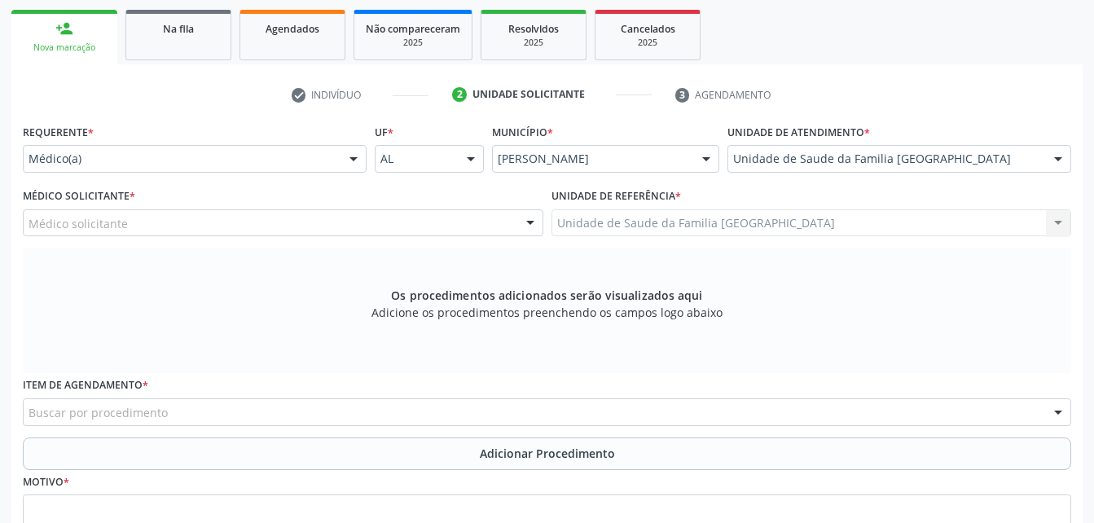
click at [522, 210] on div at bounding box center [530, 224] width 24 height 28
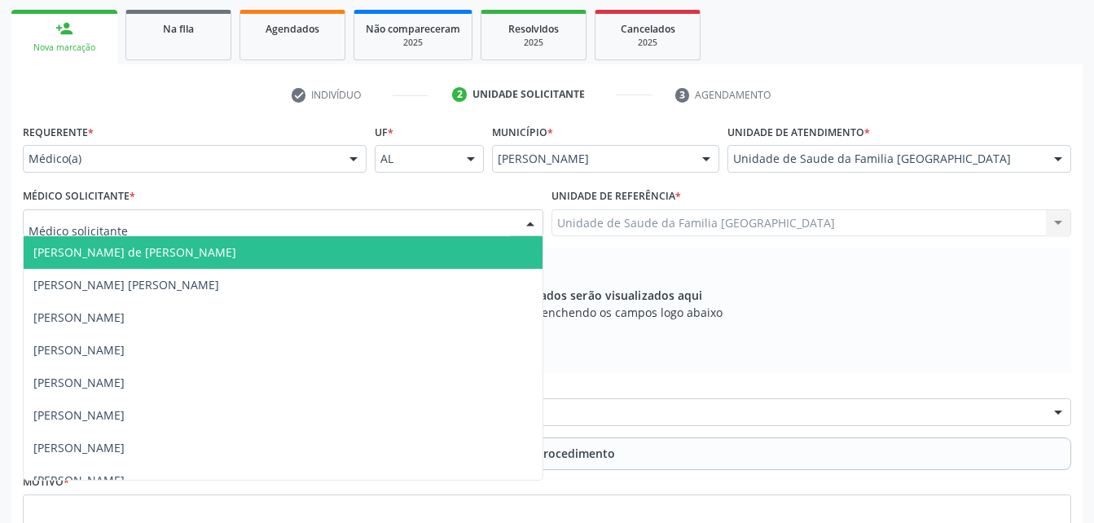
click at [522, 210] on div at bounding box center [530, 224] width 24 height 28
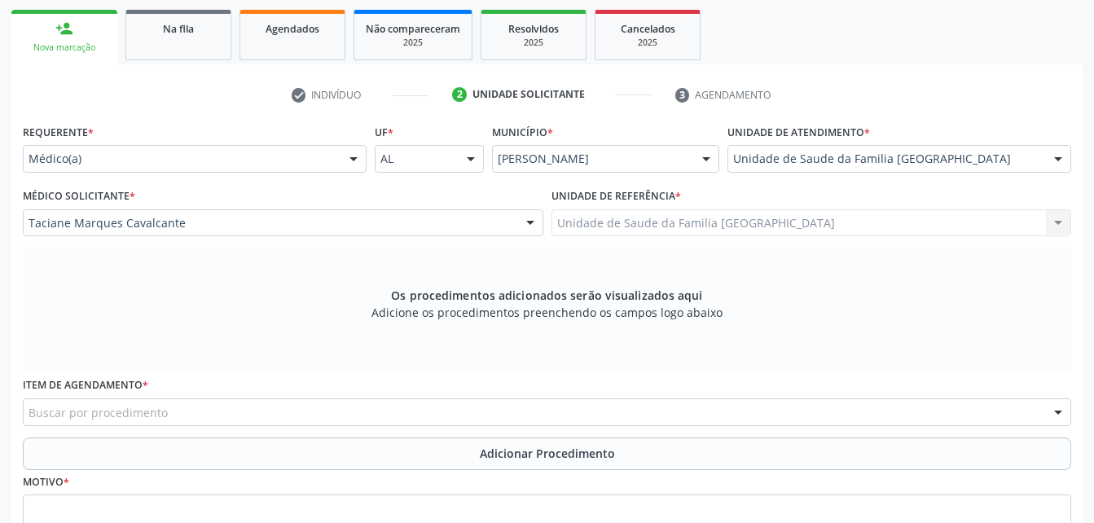
click at [405, 398] on div "Buscar por procedimento" at bounding box center [547, 412] width 1048 height 28
drag, startPoint x: 378, startPoint y: 274, endPoint x: 364, endPoint y: 274, distance: 13.8
click at [375, 398] on div "Buscar por procedimento" at bounding box center [547, 412] width 1048 height 28
click at [335, 398] on div "Buscar por procedimento" at bounding box center [547, 412] width 1048 height 28
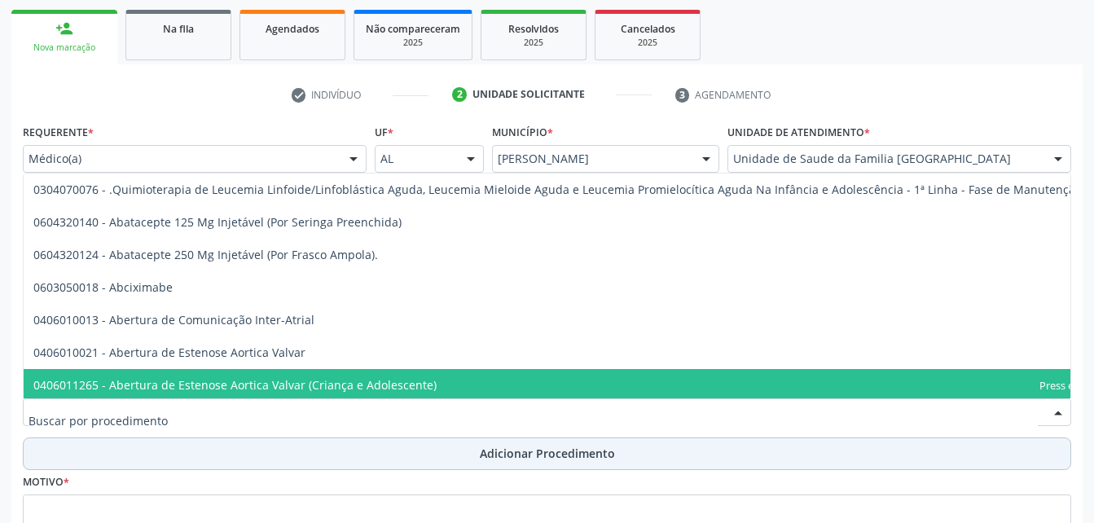
click at [143, 437] on button "Adicionar Procedimento" at bounding box center [547, 453] width 1048 height 33
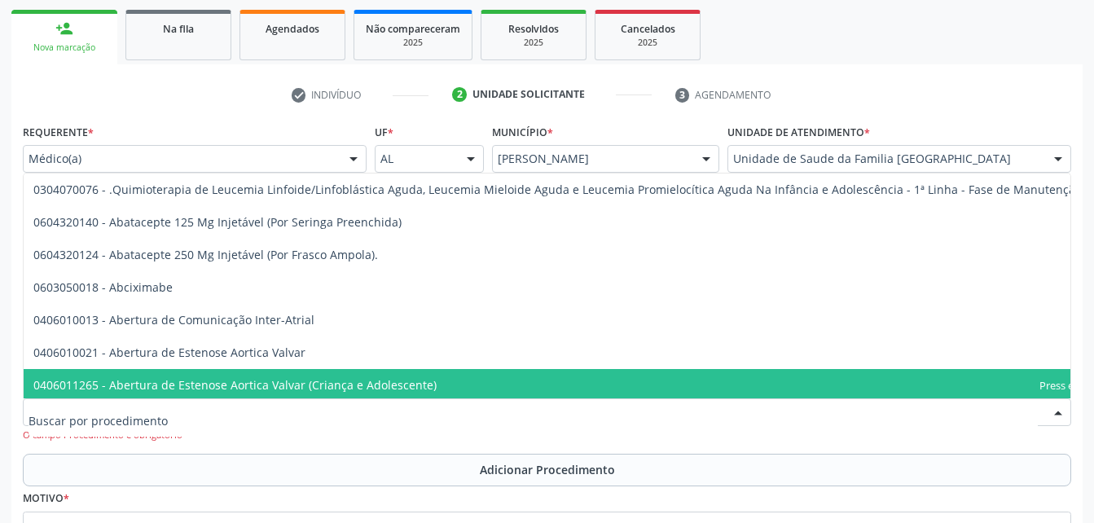
click at [146, 404] on input "text" at bounding box center [533, 420] width 1009 height 33
click at [145, 404] on input "text" at bounding box center [533, 420] width 1009 height 33
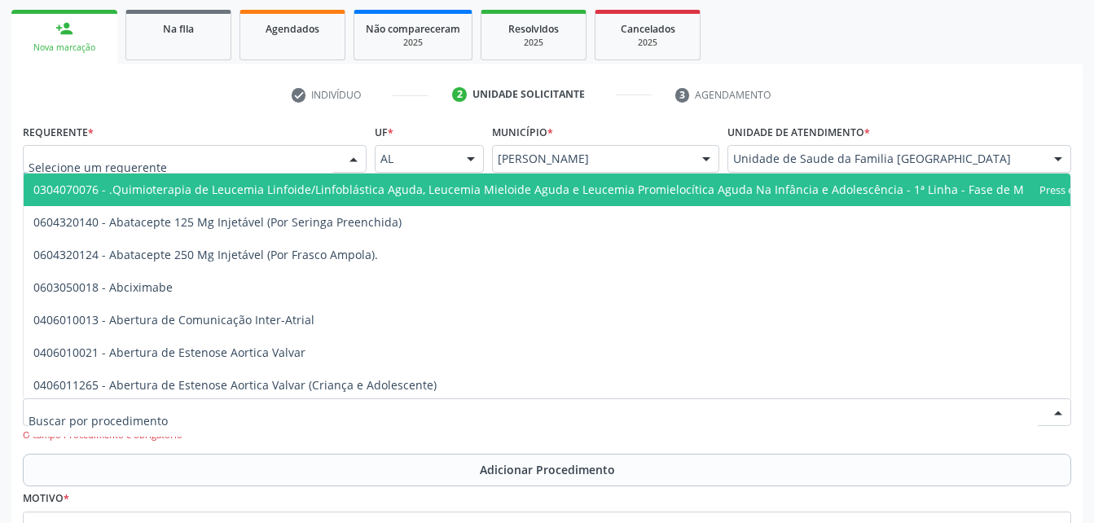
click at [311, 183] on input "text" at bounding box center [181, 167] width 305 height 33
click at [314, 183] on input "text" at bounding box center [181, 167] width 305 height 33
click at [342, 173] on div at bounding box center [353, 160] width 24 height 28
click at [328, 183] on input "text" at bounding box center [181, 167] width 305 height 33
